Goal: Task Accomplishment & Management: Complete application form

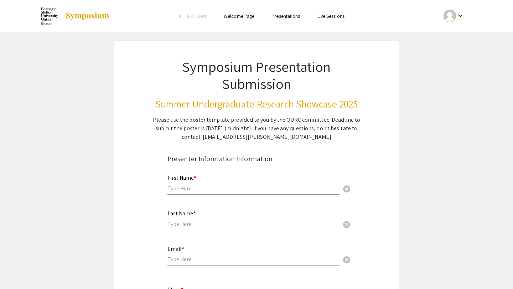
click at [461, 14] on mat-icon "keyboard_arrow_down" at bounding box center [460, 15] width 9 height 9
click at [452, 32] on button "My Account" at bounding box center [458, 35] width 44 height 17
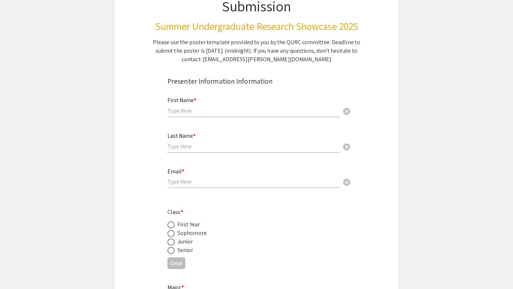
scroll to position [87, 0]
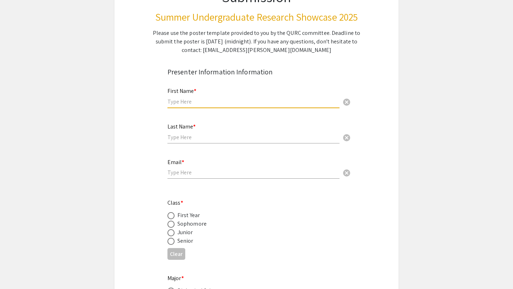
click at [177, 98] on input "text" at bounding box center [253, 101] width 172 height 7
type input "Abdurahim"
click at [179, 139] on input "text" at bounding box center [253, 137] width 172 height 7
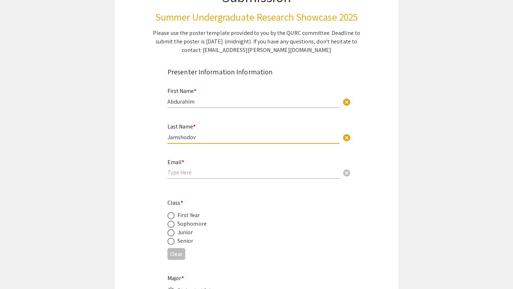
type input "Jamshodov"
click at [177, 176] on input "email" at bounding box center [253, 172] width 172 height 7
type input "ajamshod@andrew.cmu.edu"
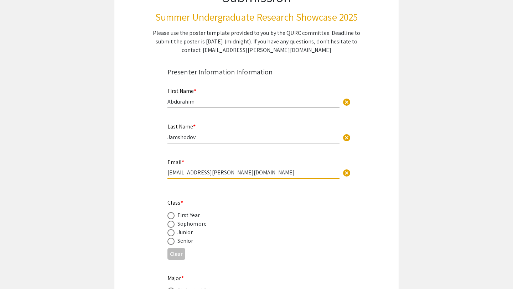
click at [171, 241] on span at bounding box center [170, 241] width 7 height 7
click at [171, 241] on input "radio" at bounding box center [170, 241] width 7 height 7
radio input "true"
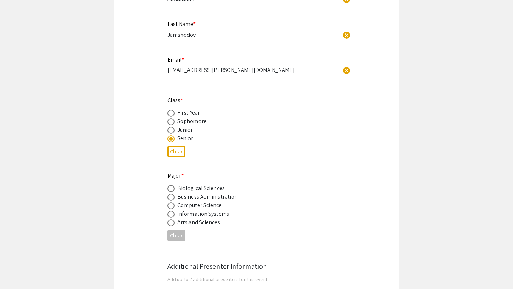
scroll to position [202, 0]
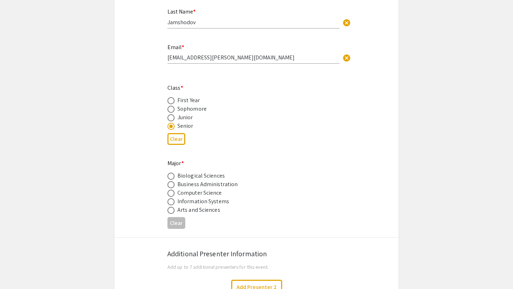
click at [171, 186] on span at bounding box center [170, 184] width 7 height 7
click at [171, 186] on input "radio" at bounding box center [170, 184] width 7 height 7
radio input "true"
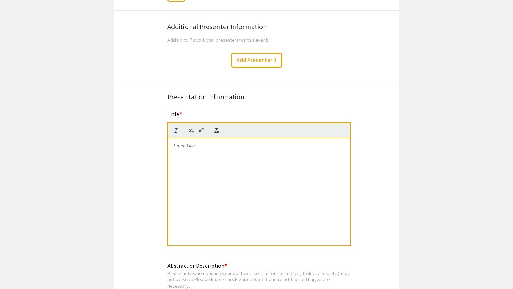
scroll to position [449, 0]
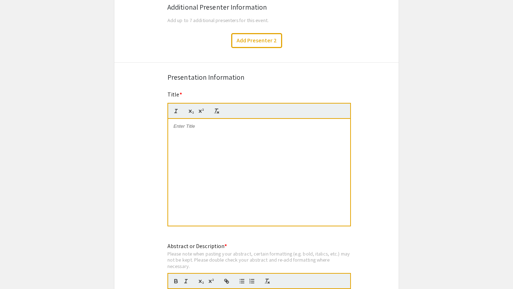
click at [182, 135] on div at bounding box center [259, 172] width 182 height 107
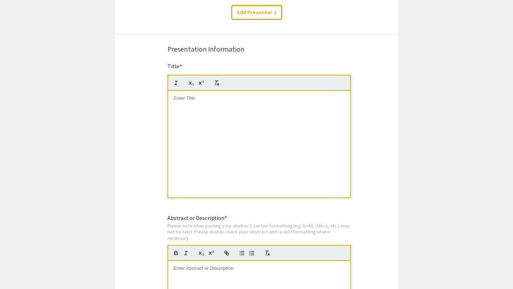
scroll to position [476, 0]
click at [223, 114] on div at bounding box center [259, 144] width 182 height 107
click at [173, 105] on p "Strategic Analysis of Baladna" at bounding box center [258, 105] width 171 height 6
click at [133, 113] on div "Symposium Presentation Submission Summer Undergraduate Research Showcase 2025 P…" at bounding box center [256, 138] width 285 height 1148
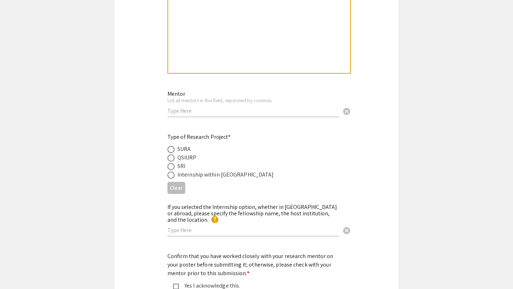
scroll to position [773, 0]
click at [195, 109] on input "text" at bounding box center [253, 109] width 172 height 7
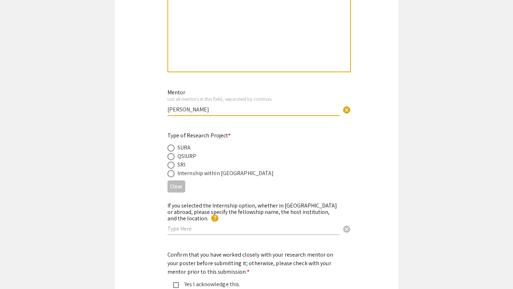
type input "Hussein Fadlallah"
click at [172, 150] on span at bounding box center [170, 148] width 7 height 7
click at [172, 150] on input "radio" at bounding box center [170, 148] width 7 height 7
radio input "true"
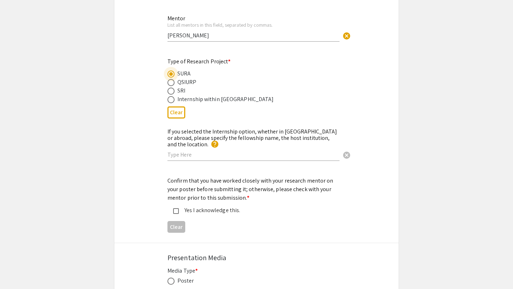
scroll to position [849, 0]
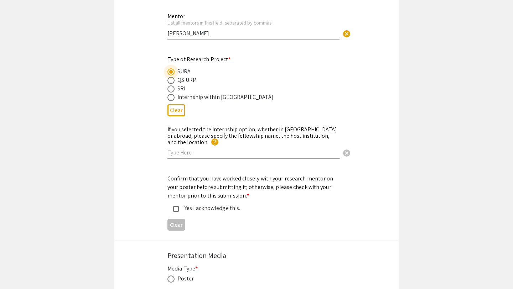
click at [135, 139] on div "If you selected the Internship option, whether in Qatar or abroad, please speci…" at bounding box center [256, 146] width 284 height 43
click at [175, 206] on mat-pseudo-checkbox at bounding box center [176, 209] width 6 height 6
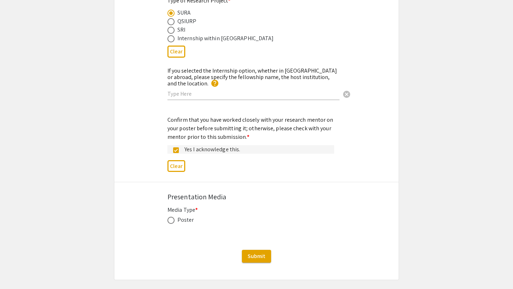
scroll to position [917, 0]
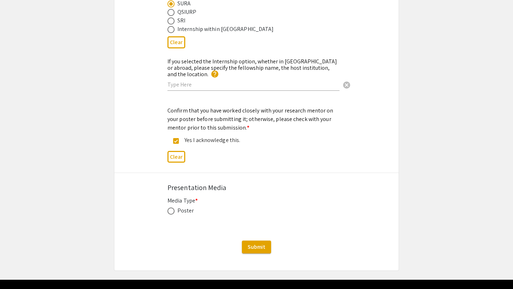
click at [171, 208] on span at bounding box center [170, 211] width 7 height 7
click at [171, 208] on input "radio" at bounding box center [170, 211] width 7 height 7
radio input "true"
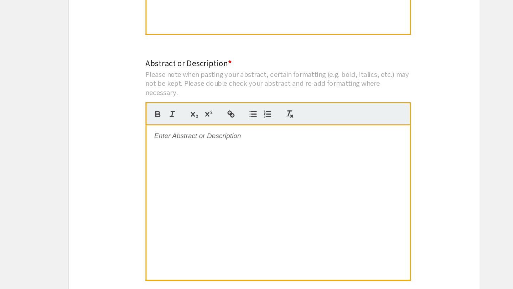
scroll to position [567, 0]
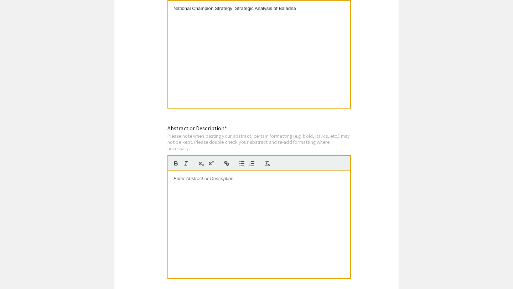
click at [78, 61] on app-submissions "Symposium Presentation Submission Summer Undergraduate Research Showcase 2025 P…" at bounding box center [256, 80] width 513 height 1213
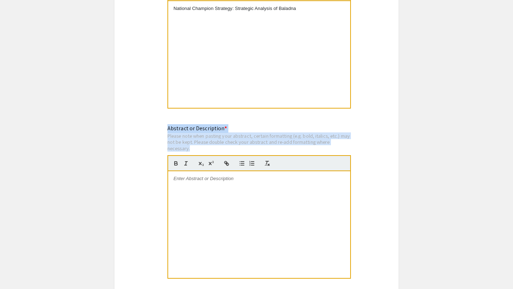
drag, startPoint x: 165, startPoint y: 129, endPoint x: 205, endPoint y: 150, distance: 45.1
click at [205, 150] on div "Abstract or Description * Please note when pasting your abstract, certain forma…" at bounding box center [256, 206] width 189 height 165
copy div "Abstract or Description * Please note when pasting your abstract, certain forma…"
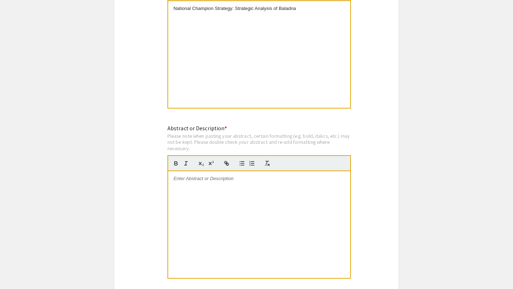
click at [246, 127] on div "Abstract or Description * Please note when pasting your abstract, certain forma…" at bounding box center [258, 205] width 183 height 163
click at [222, 190] on div at bounding box center [259, 224] width 182 height 107
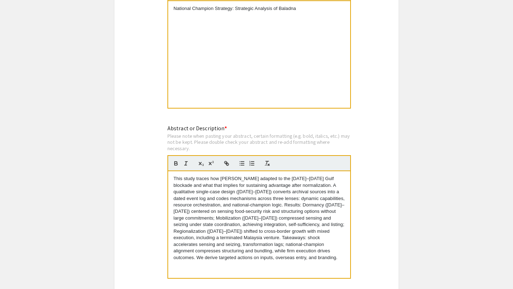
click at [135, 154] on div "Symposium Presentation Submission Summer Undergraduate Research Showcase 2025 P…" at bounding box center [256, 80] width 285 height 1213
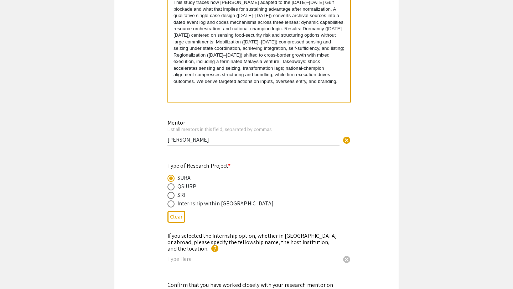
scroll to position [751, 0]
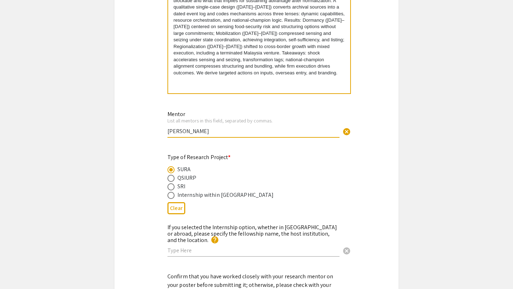
click at [168, 131] on input "Hussein Fadlallah" at bounding box center [253, 130] width 172 height 7
type input "Dr. Hussein Fadlallah"
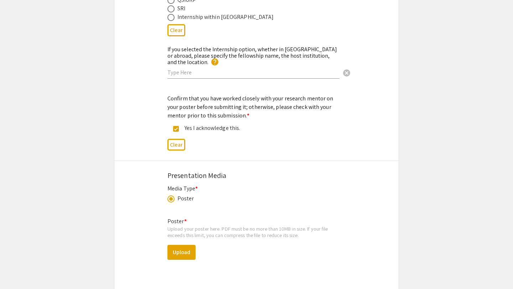
scroll to position [944, 0]
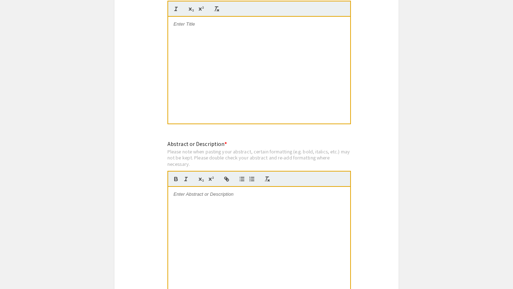
scroll to position [552, 0]
click at [222, 202] on div at bounding box center [259, 239] width 182 height 107
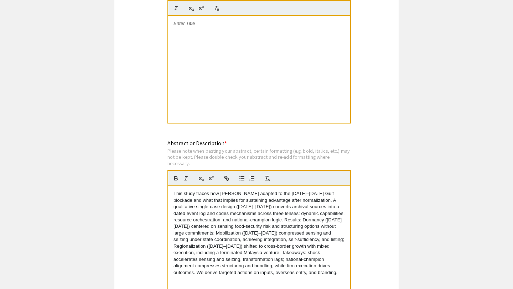
scroll to position [0, 0]
click at [146, 176] on div "Symposium Presentation Submission Summer Undergraduate Research Showcase 2025 P…" at bounding box center [256, 63] width 285 height 1148
click at [198, 42] on div at bounding box center [259, 69] width 182 height 107
click at [172, 33] on div "National Champion Strategy: Strategic Analysis of Baladna" at bounding box center [259, 69] width 182 height 107
click at [160, 35] on div "Symposium Presentation Submission Summer Undergraduate Research Showcase 2025 P…" at bounding box center [256, 63] width 285 height 1148
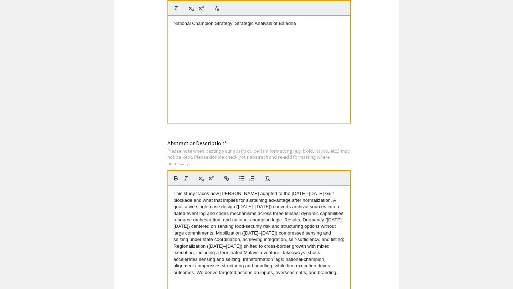
click at [100, 38] on app-submissions "Symposium Presentation Submission Summer Undergraduate Research Showcase 2025 P…" at bounding box center [256, 63] width 513 height 1148
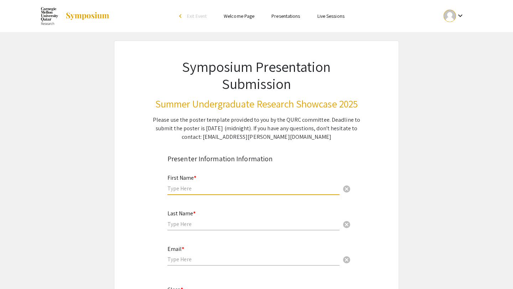
click at [205, 186] on input "text" at bounding box center [253, 188] width 172 height 7
type input "Abdurahim"
type input "Jamshodov"
type input "ajamshod@andrew.cmu.edu"
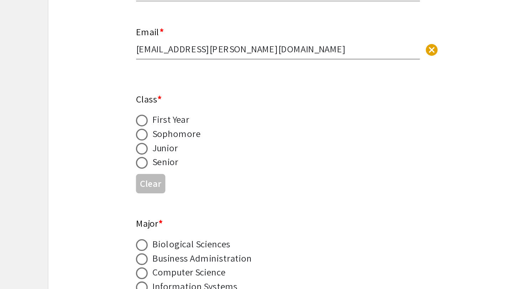
scroll to position [122, 0]
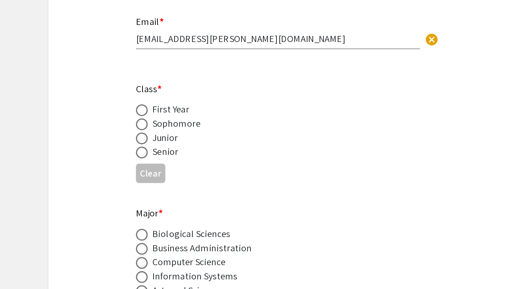
click at [185, 208] on div "Senior" at bounding box center [185, 206] width 16 height 9
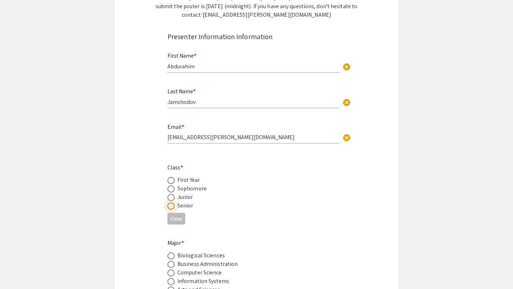
click at [171, 207] on span at bounding box center [170, 206] width 7 height 7
click at [171, 207] on input "radio" at bounding box center [170, 206] width 7 height 7
radio input "true"
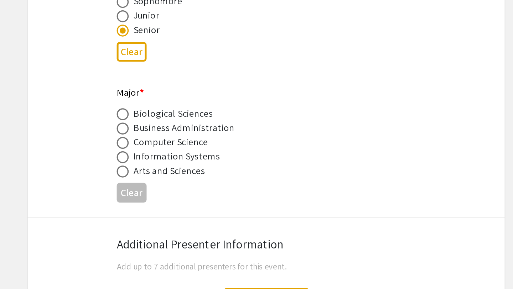
scroll to position [200, 0]
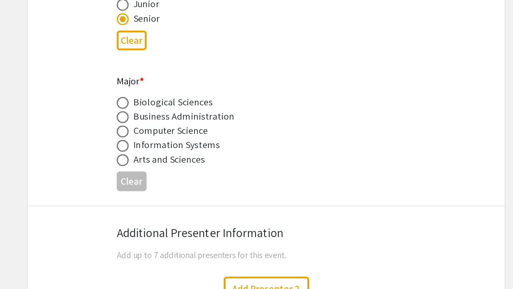
click at [203, 187] on div "Business Administration" at bounding box center [207, 186] width 60 height 9
click at [169, 185] on span at bounding box center [170, 186] width 7 height 7
click at [169, 185] on input "radio" at bounding box center [170, 186] width 7 height 7
radio input "true"
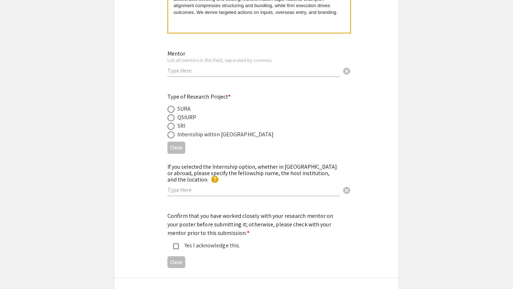
scroll to position [814, 0]
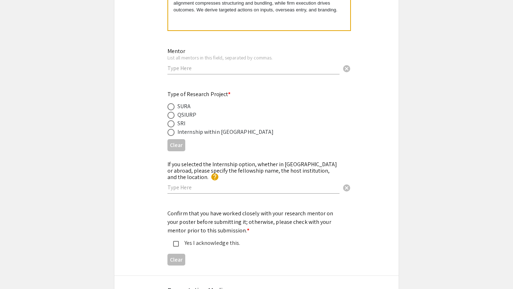
click at [172, 109] on span at bounding box center [170, 106] width 7 height 7
click at [172, 109] on input "radio" at bounding box center [170, 106] width 7 height 7
radio input "true"
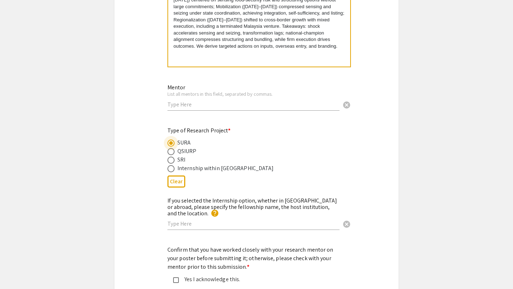
scroll to position [777, 0]
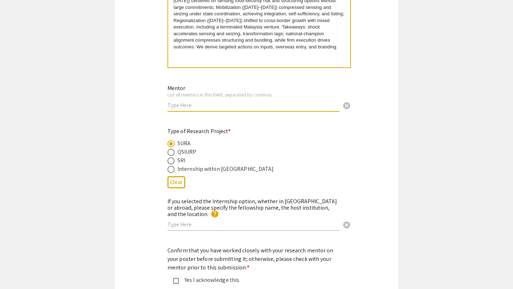
click at [228, 106] on input "text" at bounding box center [253, 104] width 172 height 7
type input "Dr. Hussein Fadlallah"
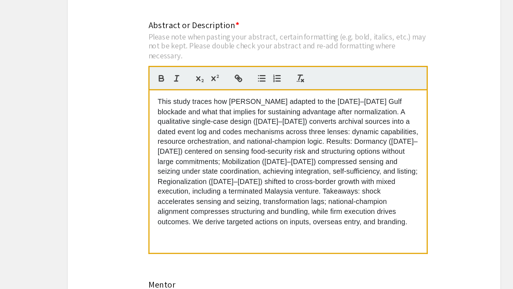
scroll to position [580, 0]
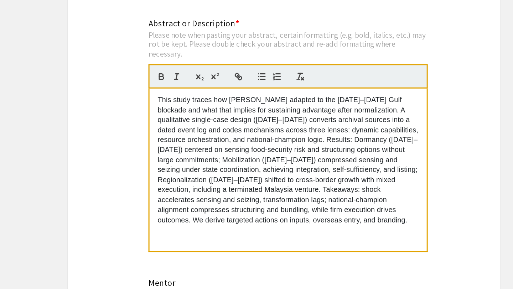
click at [148, 182] on div "Symposium Presentation Submission Summer Undergraduate Research Showcase 2025 P…" at bounding box center [256, 34] width 285 height 1148
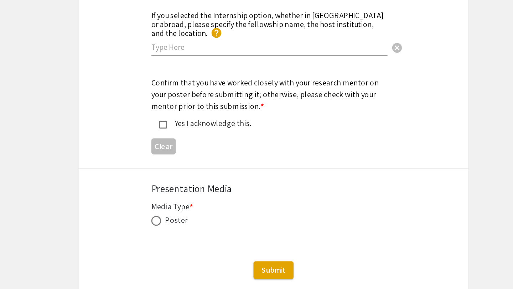
scroll to position [896, 0]
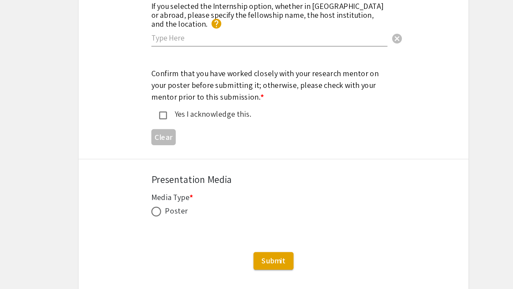
click at [177, 160] on mat-pseudo-checkbox at bounding box center [176, 163] width 6 height 6
click at [172, 229] on span at bounding box center [170, 232] width 7 height 7
click at [172, 229] on input "radio" at bounding box center [170, 232] width 7 height 7
radio input "true"
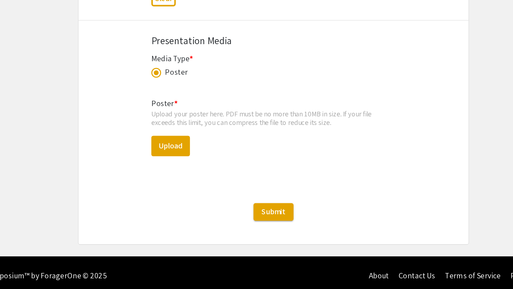
scroll to position [997, 0]
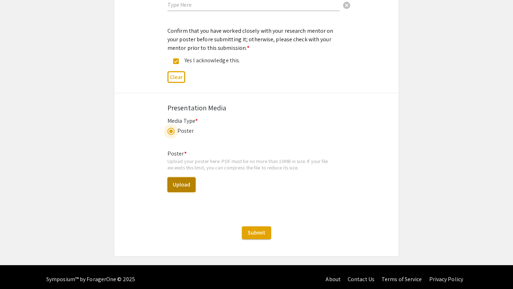
click at [181, 180] on button "Upload" at bounding box center [181, 184] width 28 height 15
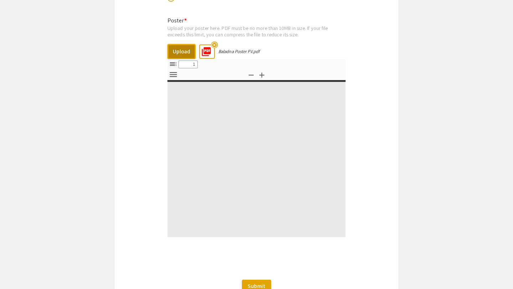
select select "custom"
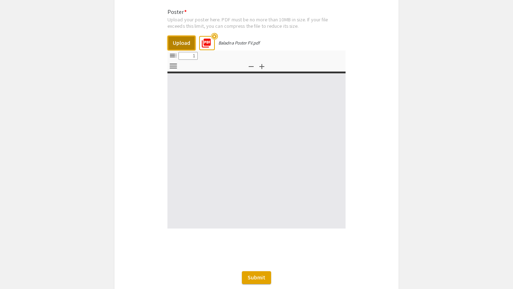
scroll to position [1139, 0]
type input "0"
select select "custom"
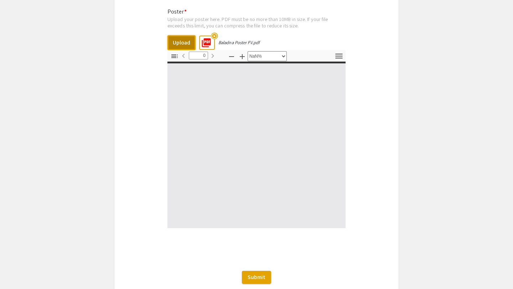
type input "1"
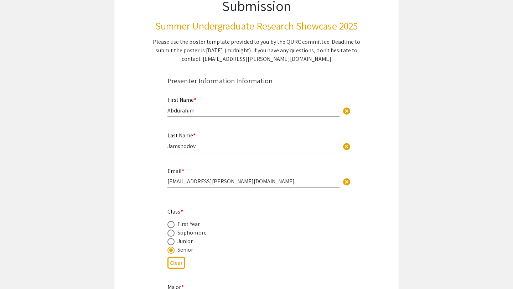
scroll to position [79, 0]
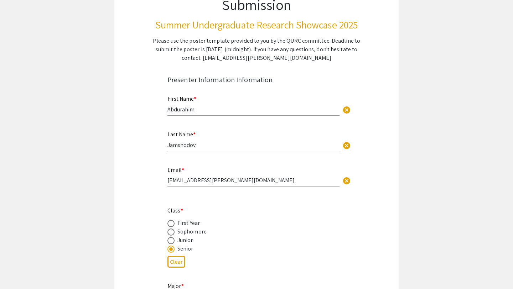
select select "1"
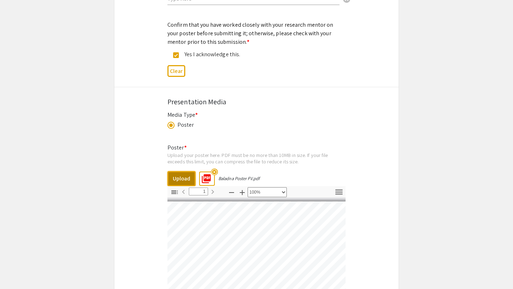
scroll to position [1004, 0]
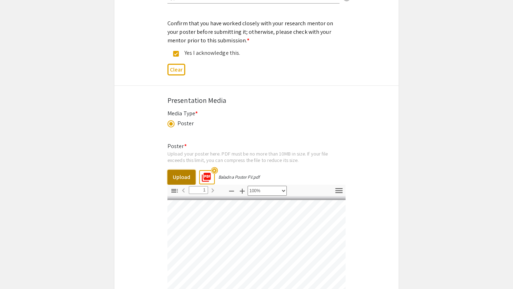
click at [179, 170] on button "Upload" at bounding box center [181, 177] width 28 height 15
click at [322, 127] on div "Media Type * Poster This field is required." at bounding box center [256, 122] width 178 height 27
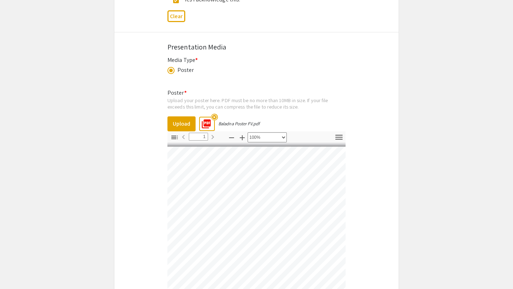
scroll to position [1184, 0]
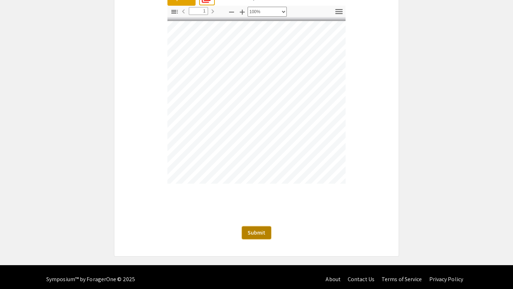
click at [262, 229] on span "Submit" at bounding box center [256, 232] width 18 height 7
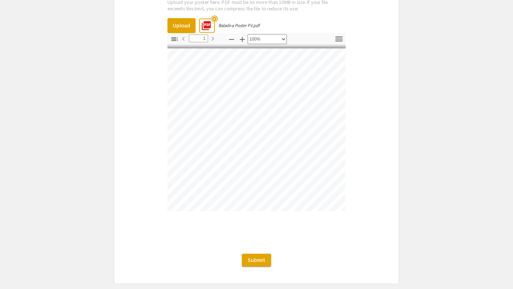
scroll to position [1155, 0]
click at [255, 257] on span "Submit" at bounding box center [256, 260] width 18 height 7
click at [256, 258] on span "Submit" at bounding box center [256, 260] width 18 height 7
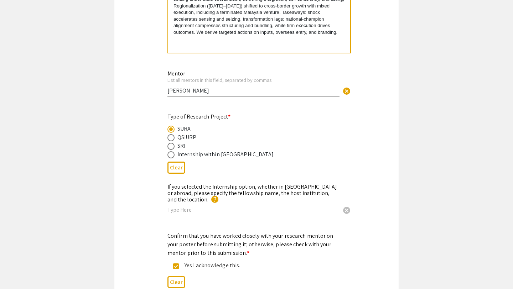
scroll to position [792, 0]
click at [130, 160] on div "Type of Research Project * SURA QSIURP SRI Internship within Qatar Clear" at bounding box center [256, 145] width 284 height 64
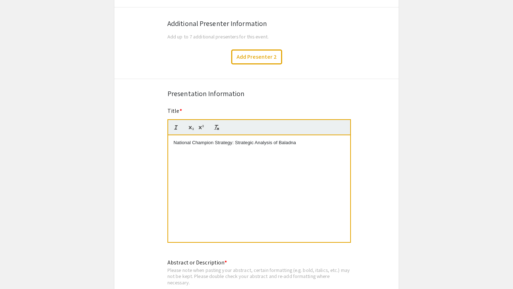
scroll to position [452, 0]
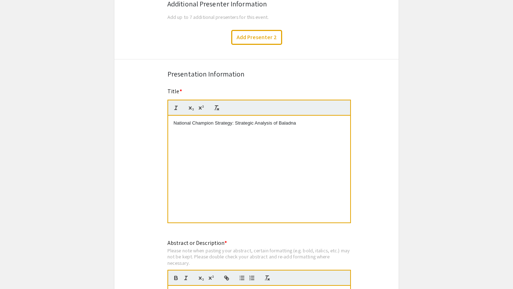
click at [203, 136] on div "National Champion Strategy: Strategic Analysis of Baladna" at bounding box center [259, 169] width 182 height 107
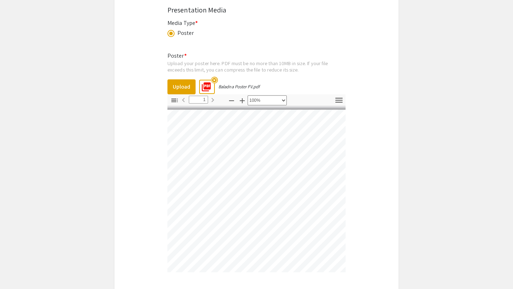
scroll to position [1083, 0]
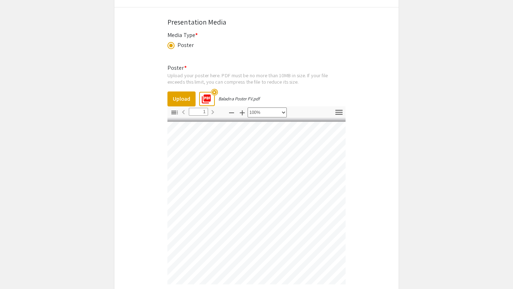
click at [203, 58] on div "Poster * Upload your poster here. PDF must be no more than 10MB in size. If you…" at bounding box center [256, 184] width 178 height 252
click at [181, 96] on button "Upload" at bounding box center [181, 99] width 28 height 15
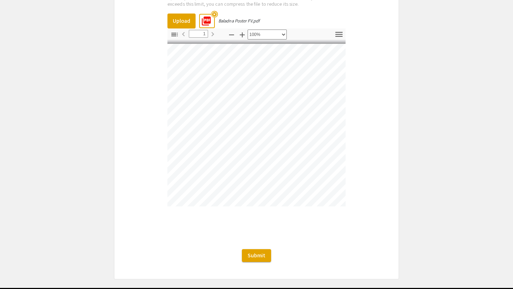
scroll to position [1184, 0]
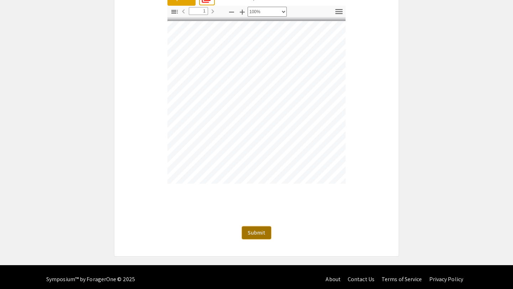
click at [259, 229] on span "Submit" at bounding box center [256, 232] width 18 height 7
click at [262, 229] on span "Submit" at bounding box center [256, 232] width 18 height 7
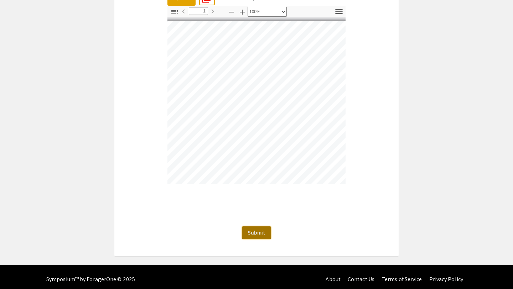
click at [262, 229] on span "Submit" at bounding box center [256, 232] width 18 height 7
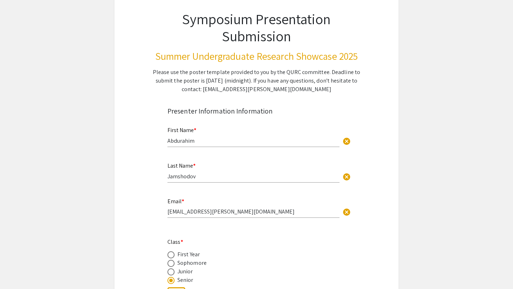
scroll to position [56, 0]
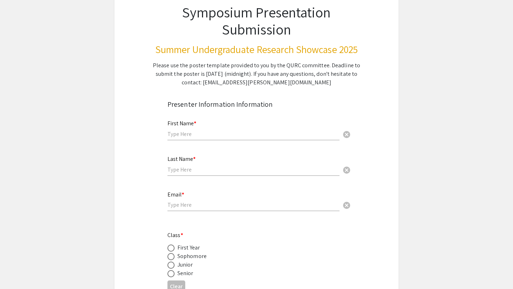
scroll to position [61, 0]
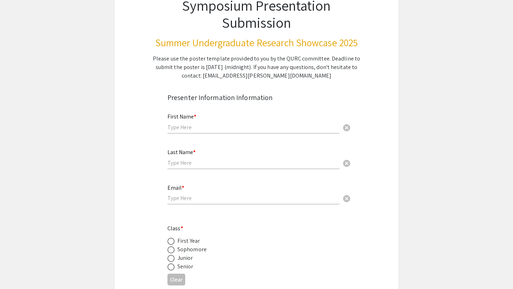
click at [206, 128] on input "text" at bounding box center [253, 127] width 172 height 7
type input "Abdurahim"
type input "Jamshodov"
type input "[EMAIL_ADDRESS][PERSON_NAME][DOMAIN_NAME]"
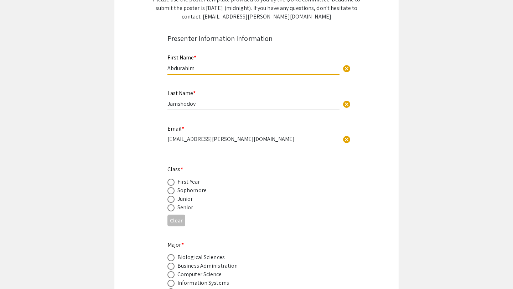
scroll to position [143, 0]
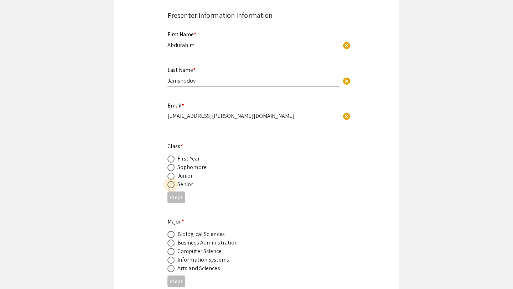
click at [172, 187] on span at bounding box center [170, 184] width 7 height 7
click at [172, 187] on input "radio" at bounding box center [170, 184] width 7 height 7
radio input "true"
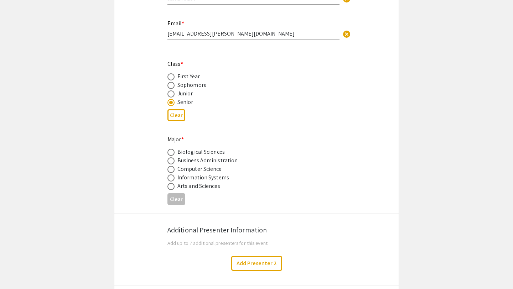
scroll to position [237, 0]
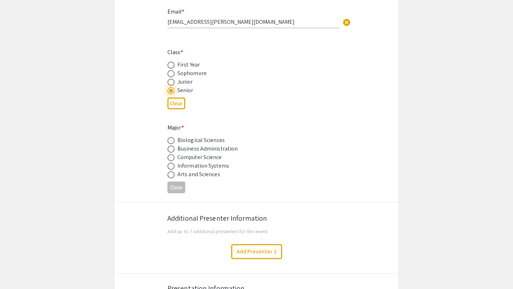
click at [172, 151] on span at bounding box center [170, 149] width 7 height 7
click at [172, 151] on input "radio" at bounding box center [170, 149] width 7 height 7
radio input "true"
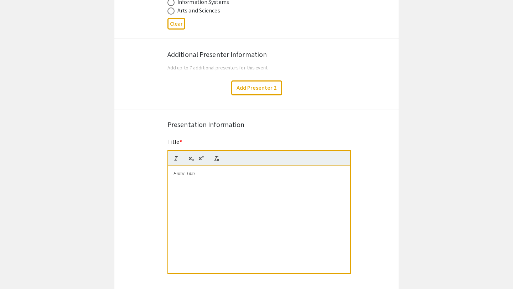
scroll to position [403, 0]
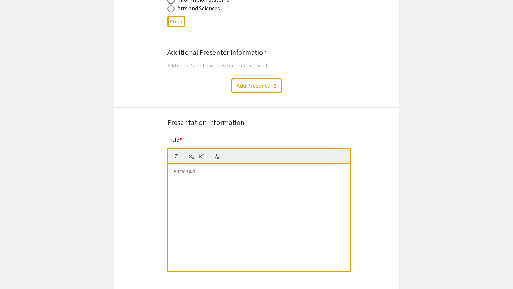
click at [192, 192] on div at bounding box center [259, 217] width 182 height 107
click at [188, 179] on div at bounding box center [259, 217] width 182 height 107
drag, startPoint x: 173, startPoint y: 178, endPoint x: 173, endPoint y: 186, distance: 7.5
click at [173, 182] on div "National Champion Strategy: Strategic Analysis of Baladna" at bounding box center [259, 217] width 182 height 107
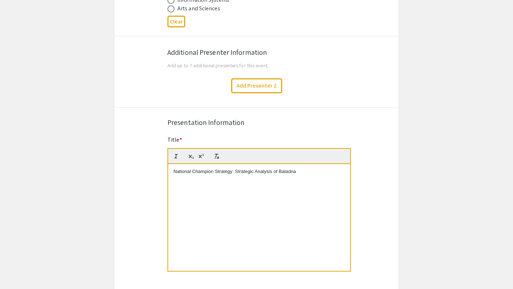
click at [142, 167] on div "Symposium Presentation Submission Summer Undergraduate Research Showcase 2025 P…" at bounding box center [256, 211] width 285 height 1148
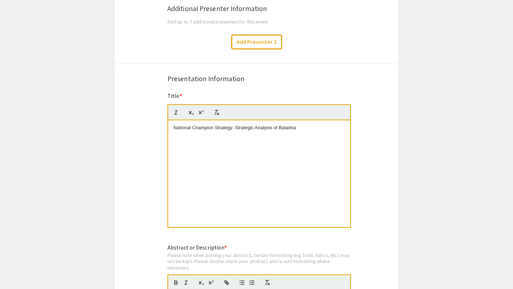
click at [97, 150] on app-submissions "Symposium Presentation Submission Summer Undergraduate Research Showcase 2025 P…" at bounding box center [256, 167] width 513 height 1148
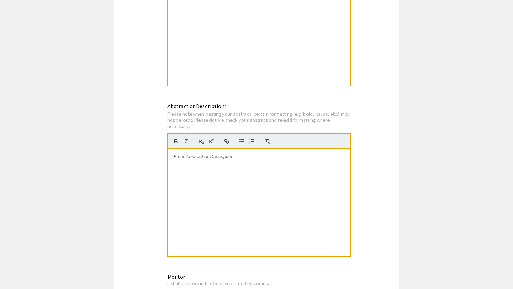
scroll to position [592, 0]
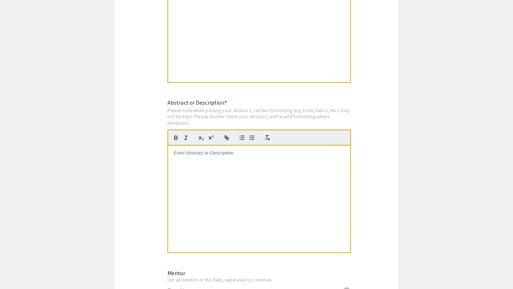
click at [210, 176] on div at bounding box center [259, 199] width 182 height 107
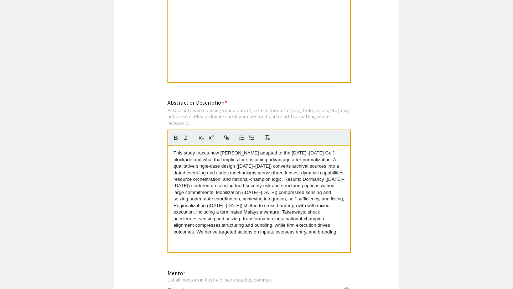
click at [84, 122] on app-submissions "Symposium Presentation Submission Summer Undergraduate Research Showcase 2025 P…" at bounding box center [256, 22] width 513 height 1148
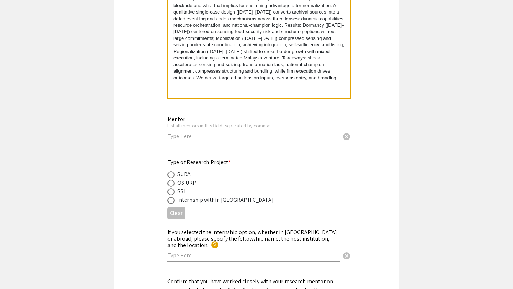
scroll to position [750, 0]
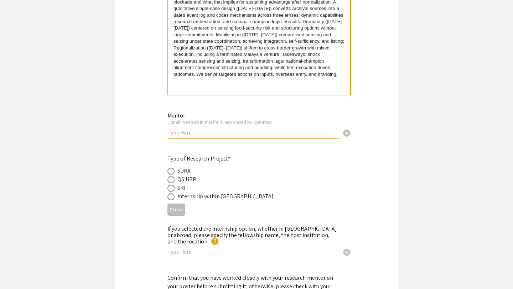
click at [197, 132] on input "text" at bounding box center [253, 132] width 172 height 7
type input "Dr. Hussein Fadlallah"
click at [171, 172] on span at bounding box center [170, 171] width 7 height 7
click at [171, 172] on input "radio" at bounding box center [170, 171] width 7 height 7
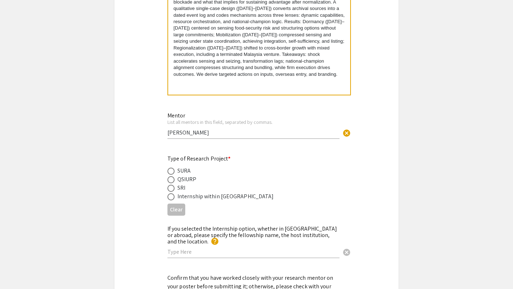
radio input "true"
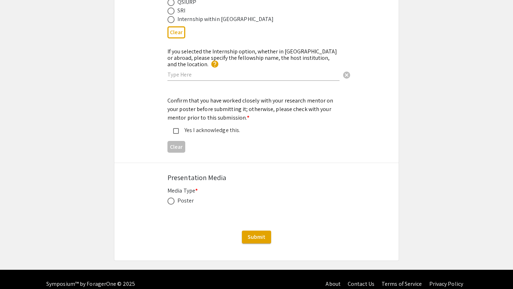
scroll to position [932, 0]
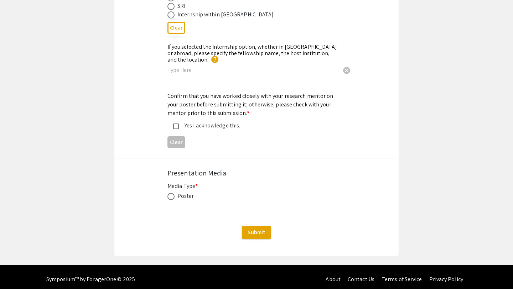
click at [177, 124] on mat-pseudo-checkbox at bounding box center [176, 127] width 6 height 6
click at [173, 193] on span at bounding box center [170, 196] width 7 height 7
click at [173, 193] on input "radio" at bounding box center [170, 196] width 7 height 7
radio input "true"
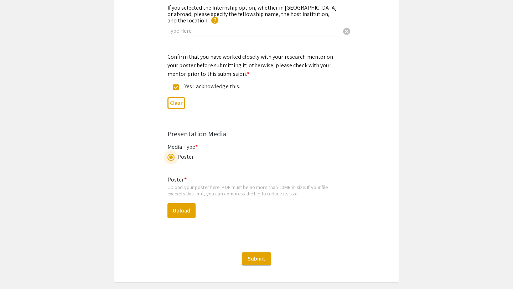
scroll to position [978, 0]
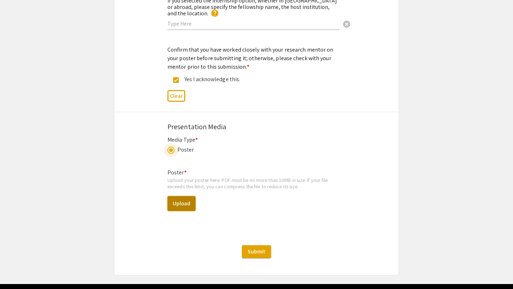
click at [188, 196] on button "Upload" at bounding box center [181, 203] width 28 height 15
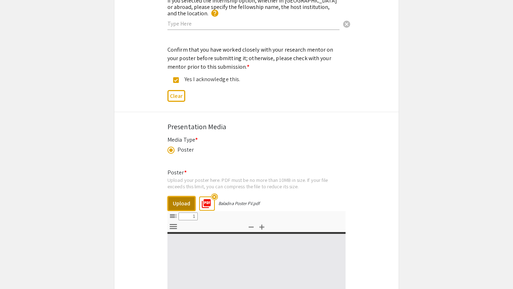
select select "custom"
type input "0"
select select "custom"
type input "1"
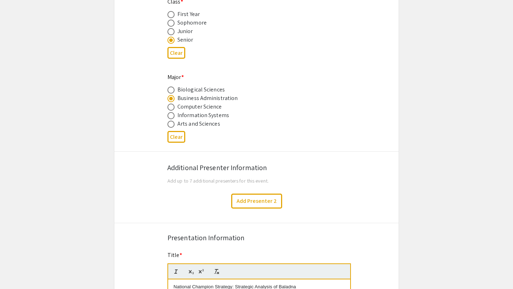
scroll to position [0, 0]
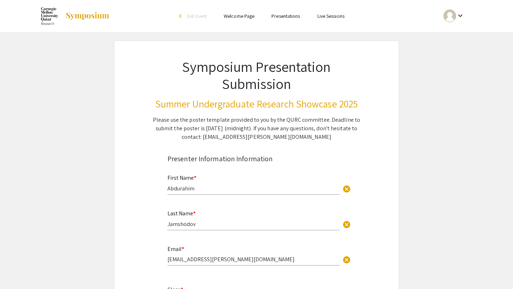
select select "1"
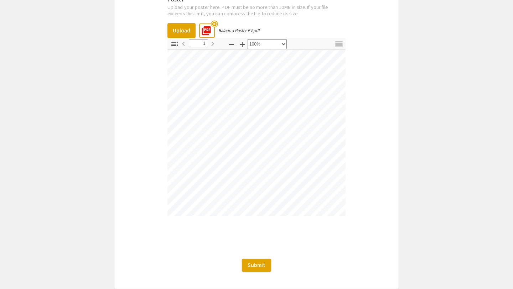
scroll to position [97, 148]
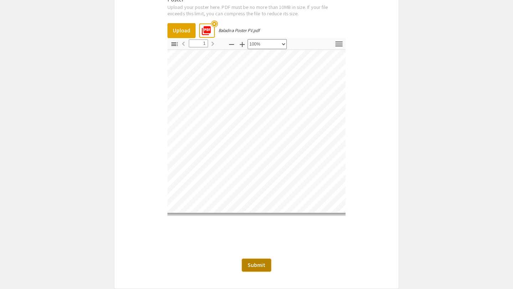
click at [263, 261] on span "Submit" at bounding box center [256, 264] width 18 height 7
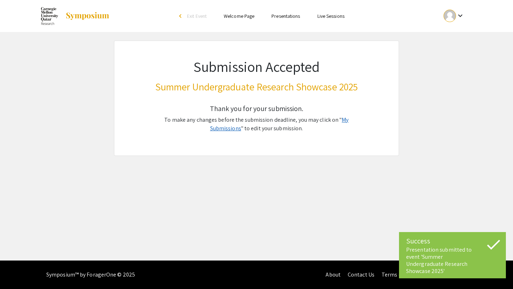
click at [344, 120] on link "My Submissions" at bounding box center [279, 124] width 139 height 16
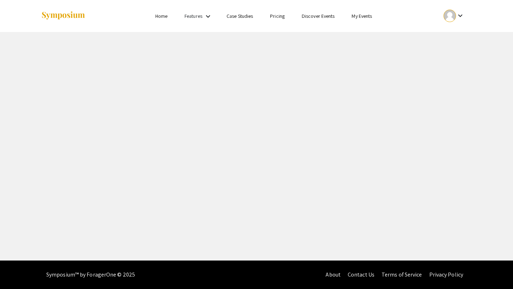
click at [267, 65] on div "Skip navigation Home Features keyboard_arrow_down Case Studies Pricing Discover…" at bounding box center [256, 130] width 513 height 261
click at [360, 16] on link "My Events" at bounding box center [361, 16] width 20 height 6
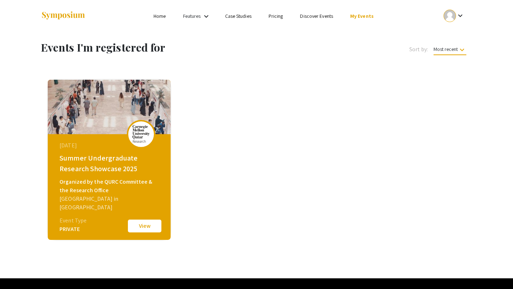
click at [143, 225] on button "View" at bounding box center [145, 226] width 36 height 15
click at [456, 17] on div "Skip navigation Home Features keyboard_arrow_down Case Studies Pricing Discover…" at bounding box center [256, 139] width 513 height 278
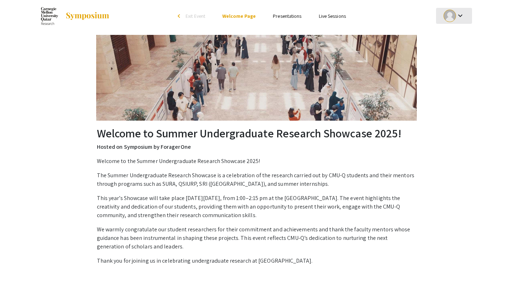
click at [456, 17] on mat-icon "keyboard_arrow_down" at bounding box center [460, 15] width 9 height 9
click at [455, 57] on button "My Submissions" at bounding box center [458, 52] width 44 height 17
